Goal: Task Accomplishment & Management: Use online tool/utility

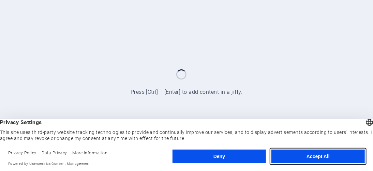
click at [320, 158] on button "Accept All" at bounding box center [317, 157] width 93 height 14
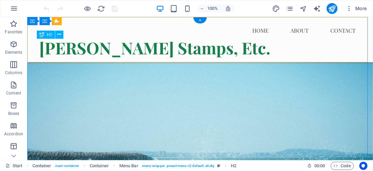
click at [198, 51] on div "[PERSON_NAME] Stamps, Etc." at bounding box center [200, 47] width 322 height 18
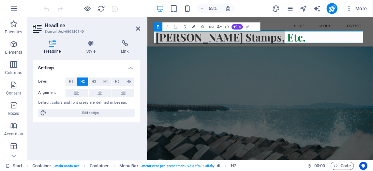
click at [193, 27] on icon "button" at bounding box center [193, 26] width 3 height 3
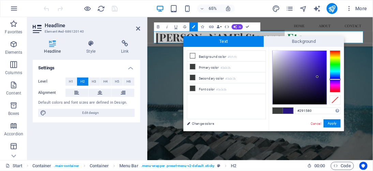
click at [333, 79] on div at bounding box center [334, 71] width 11 height 42
type input "#150265"
drag, startPoint x: 320, startPoint y: 80, endPoint x: 325, endPoint y: 83, distance: 5.8
click at [325, 83] on div at bounding box center [300, 78] width 54 height 54
click at [335, 123] on button "Apply" at bounding box center [331, 124] width 17 height 8
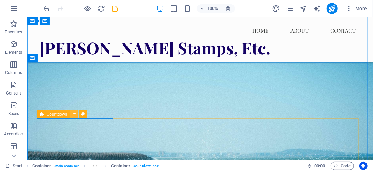
click at [74, 113] on icon at bounding box center [75, 114] width 4 height 7
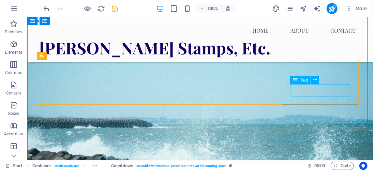
scroll to position [68, 0]
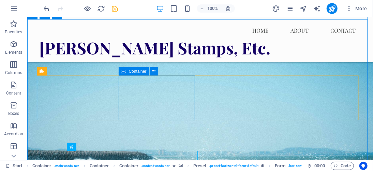
scroll to position [0, 0]
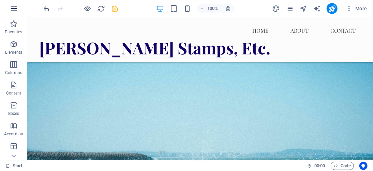
click at [15, 10] on icon "button" at bounding box center [14, 8] width 8 height 8
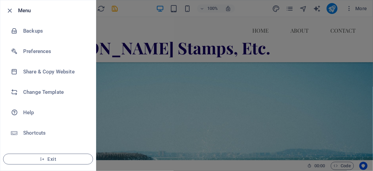
click at [115, 75] on div at bounding box center [186, 85] width 373 height 171
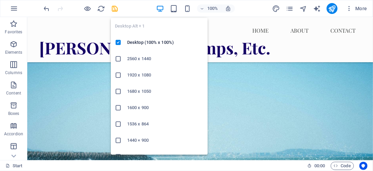
click at [159, 7] on icon "button" at bounding box center [160, 9] width 8 height 8
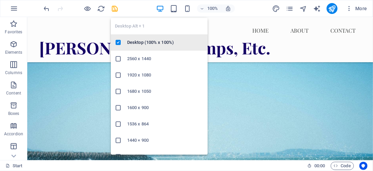
click at [146, 41] on h6 "Desktop (100% x 100%)" at bounding box center [165, 42] width 76 height 8
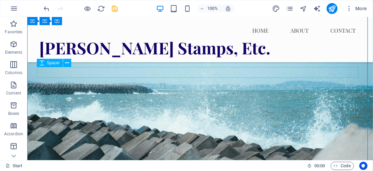
scroll to position [102, 0]
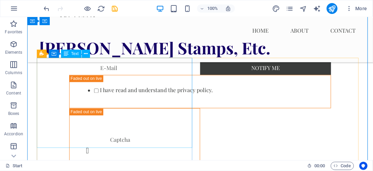
scroll to position [545, 0]
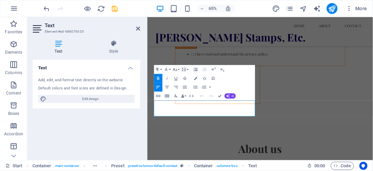
scroll to position [524, 0]
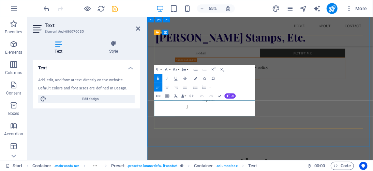
drag, startPoint x: 183, startPoint y: 150, endPoint x: 251, endPoint y: 151, distance: 67.5
drag, startPoint x: 276, startPoint y: 151, endPoint x: 184, endPoint y: 149, distance: 91.6
drag, startPoint x: 216, startPoint y: 157, endPoint x: 182, endPoint y: 161, distance: 34.6
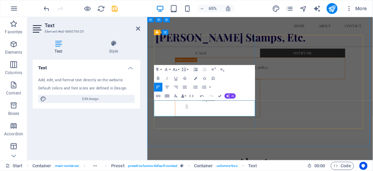
click at [134, 124] on div "Text Add, edit, and format text directly on the website. Default colors and fon…" at bounding box center [86, 107] width 107 height 95
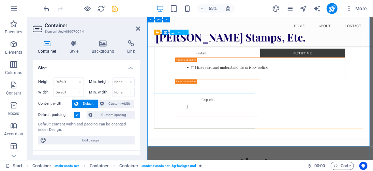
drag, startPoint x: 173, startPoint y: 126, endPoint x: 188, endPoint y: 110, distance: 22.2
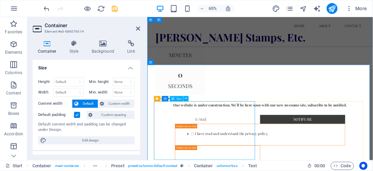
scroll to position [456, 0]
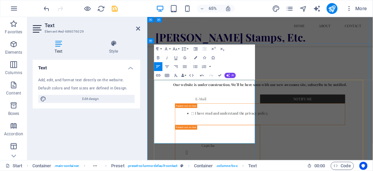
scroll to position [453, 0]
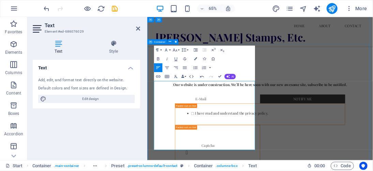
drag, startPoint x: 261, startPoint y: 214, endPoint x: 157, endPoint y: 138, distance: 128.7
drag, startPoint x: 157, startPoint y: 138, endPoint x: 240, endPoint y: 216, distance: 113.5
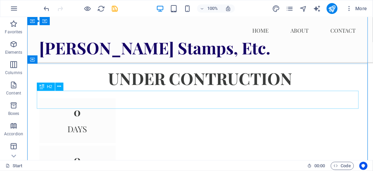
scroll to position [283, 0]
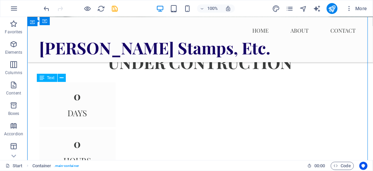
drag, startPoint x: 62, startPoint y: 142, endPoint x: 63, endPoint y: 135, distance: 7.3
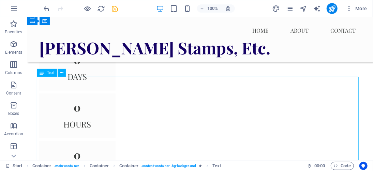
scroll to position [357, 0]
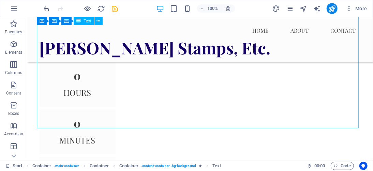
drag, startPoint x: 97, startPoint y: 117, endPoint x: 62, endPoint y: 92, distance: 42.8
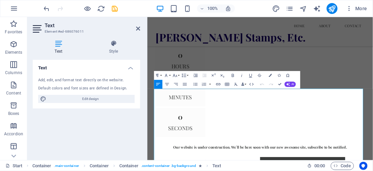
scroll to position [244, 0]
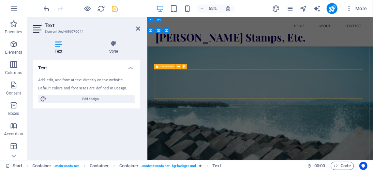
scroll to position [0, 0]
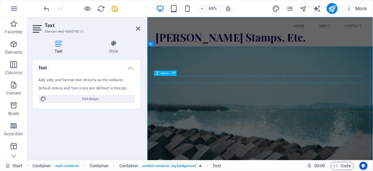
click at [173, 72] on icon at bounding box center [173, 73] width 2 height 5
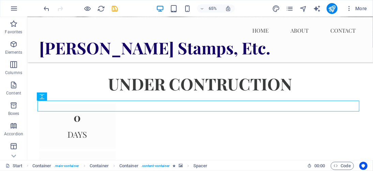
scroll to position [24, 0]
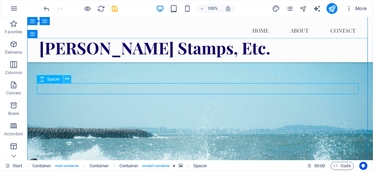
click at [66, 79] on icon at bounding box center [67, 79] width 4 height 7
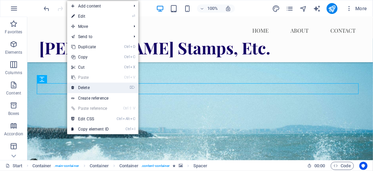
click at [83, 88] on link "⌦ Delete" at bounding box center [90, 88] width 46 height 10
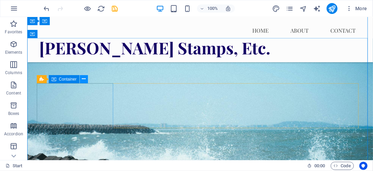
click at [82, 78] on icon at bounding box center [84, 79] width 4 height 7
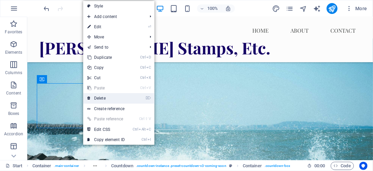
click at [100, 97] on link "⌦ Delete" at bounding box center [106, 98] width 46 height 10
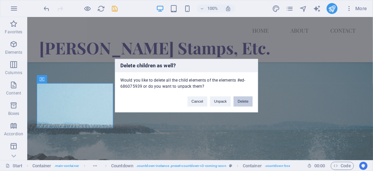
click at [241, 102] on button "Delete" at bounding box center [242, 101] width 19 height 10
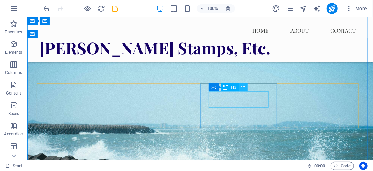
click at [243, 88] on icon at bounding box center [243, 87] width 4 height 7
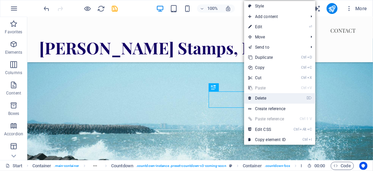
click at [265, 97] on link "⌦ Delete" at bounding box center [267, 98] width 46 height 10
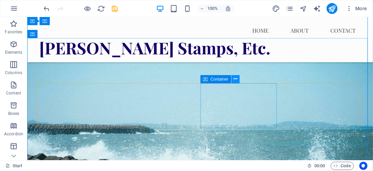
click at [235, 80] on icon at bounding box center [235, 79] width 4 height 7
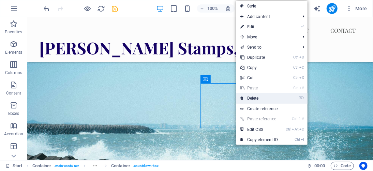
click at [248, 99] on link "⌦ Delete" at bounding box center [259, 98] width 46 height 10
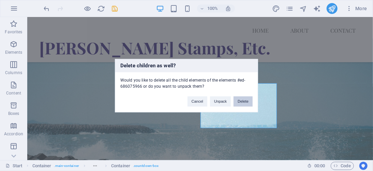
drag, startPoint x: 240, startPoint y: 102, endPoint x: 213, endPoint y: 84, distance: 32.3
click at [240, 102] on button "Delete" at bounding box center [242, 101] width 19 height 10
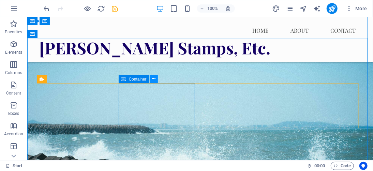
click at [155, 78] on icon at bounding box center [154, 79] width 4 height 7
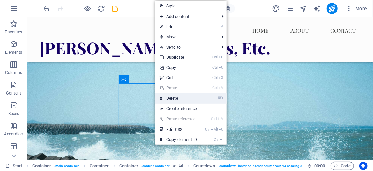
click at [177, 97] on link "⌦ Delete" at bounding box center [178, 98] width 46 height 10
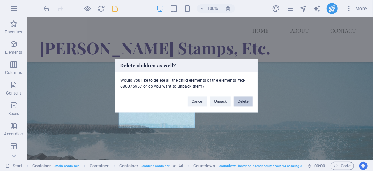
click at [243, 99] on button "Delete" at bounding box center [242, 101] width 19 height 10
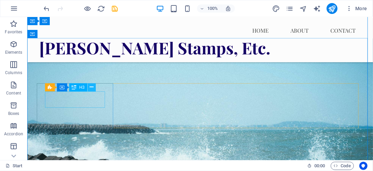
click at [92, 88] on icon at bounding box center [92, 87] width 4 height 7
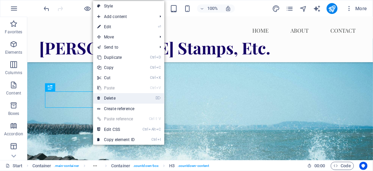
click at [107, 98] on link "⌦ Delete" at bounding box center [116, 98] width 46 height 10
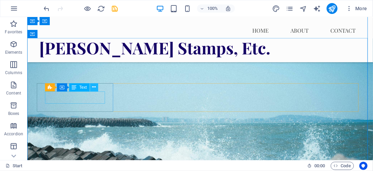
click at [93, 88] on icon at bounding box center [94, 87] width 4 height 7
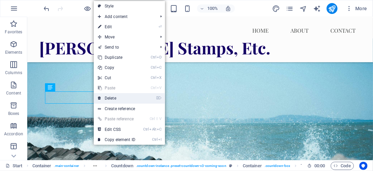
click at [113, 98] on link "⌦ Delete" at bounding box center [117, 98] width 46 height 10
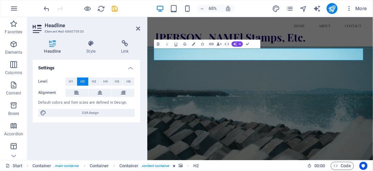
click at [372, 61] on div "Home About Contact [PERSON_NAME] Stamps, Etc." at bounding box center [320, 39] width 347 height 45
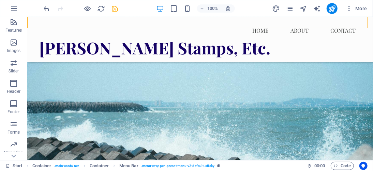
scroll to position [163, 0]
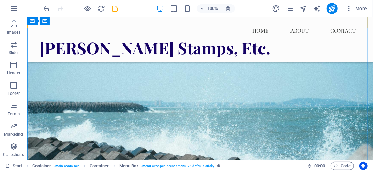
click at [129, 19] on div "Home About Contact [PERSON_NAME] Stamps, Etc." at bounding box center [199, 39] width 345 height 45
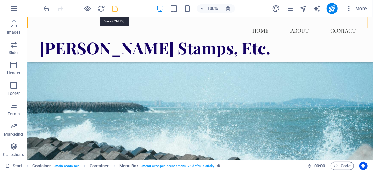
click at [113, 9] on icon "save" at bounding box center [115, 9] width 8 height 8
checkbox input "false"
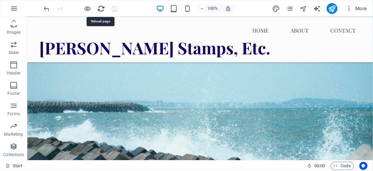
click at [101, 7] on icon "reload" at bounding box center [101, 9] width 8 height 8
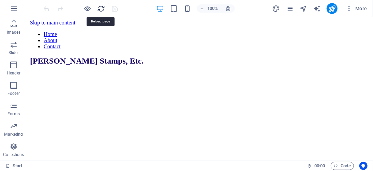
scroll to position [0, 0]
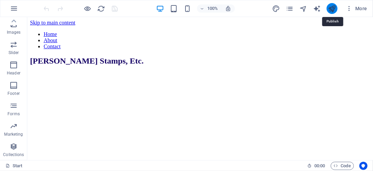
click at [331, 9] on icon "publish" at bounding box center [332, 9] width 8 height 8
